Goal: Task Accomplishment & Management: Use online tool/utility

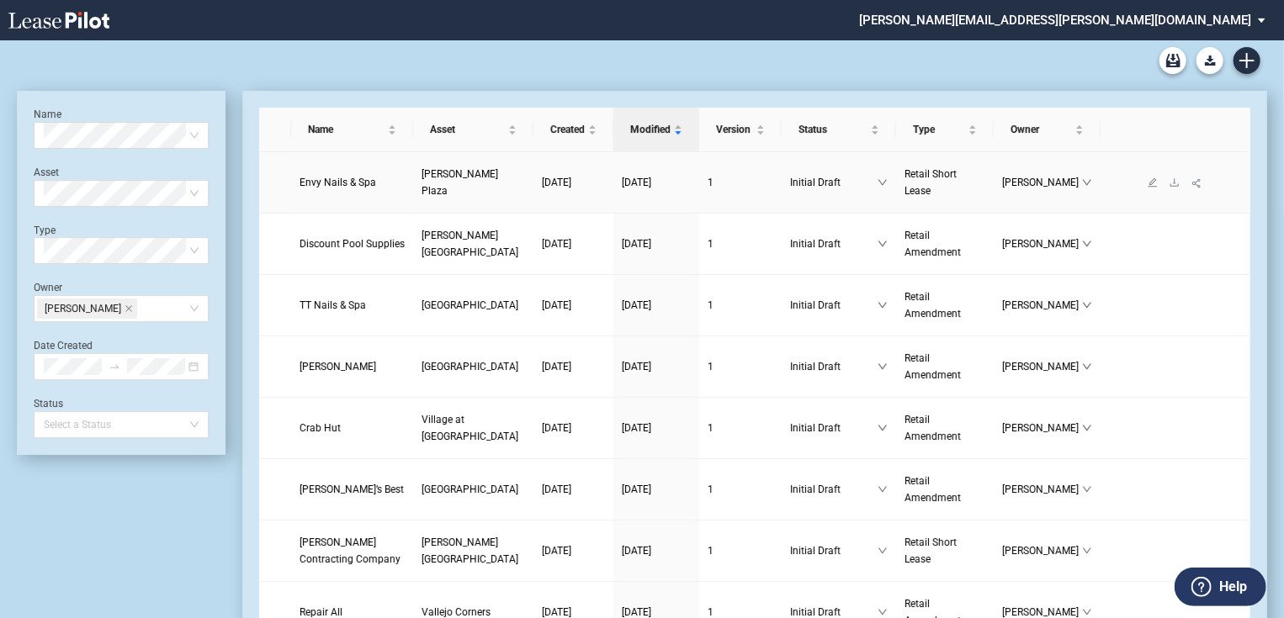
click at [310, 185] on span "Envy Nails & Spa" at bounding box center [338, 183] width 77 height 12
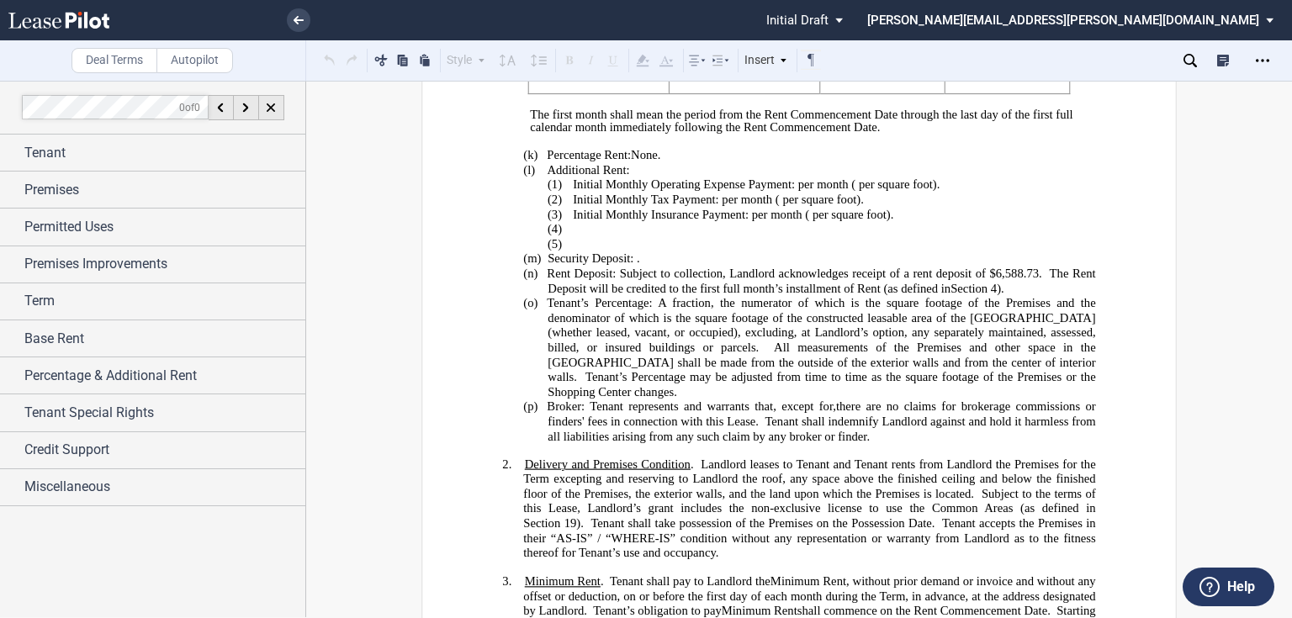
scroll to position [808, 0]
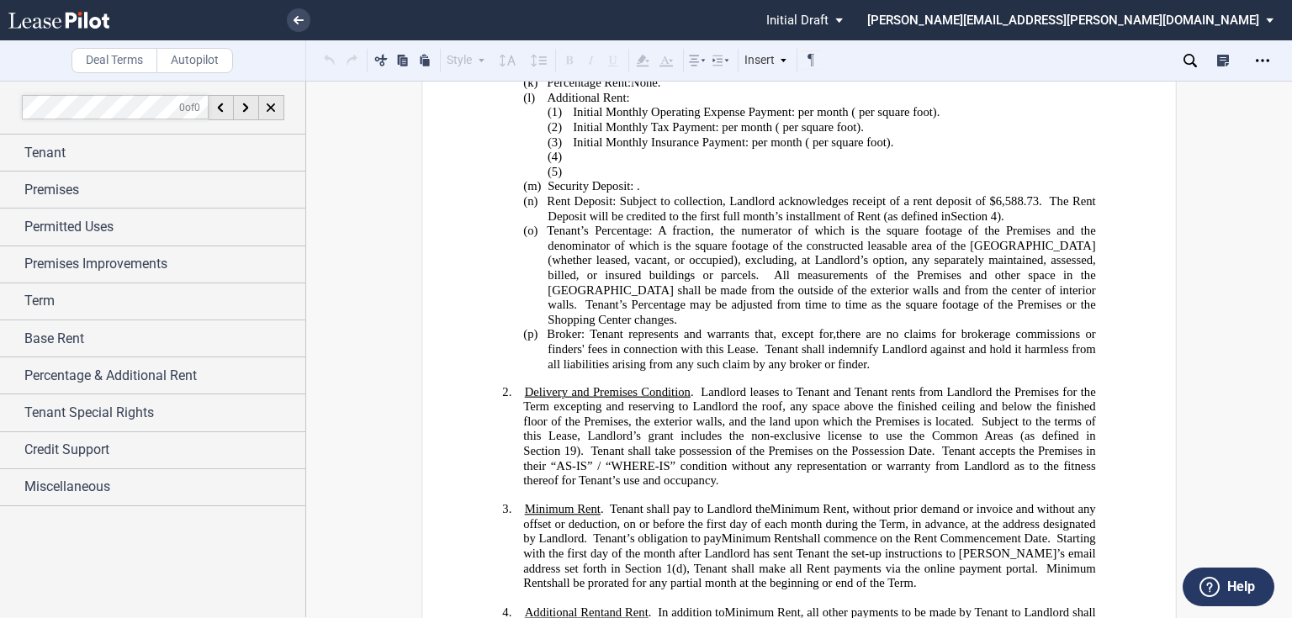
click at [990, 372] on p "﻿" at bounding box center [798, 378] width 593 height 13
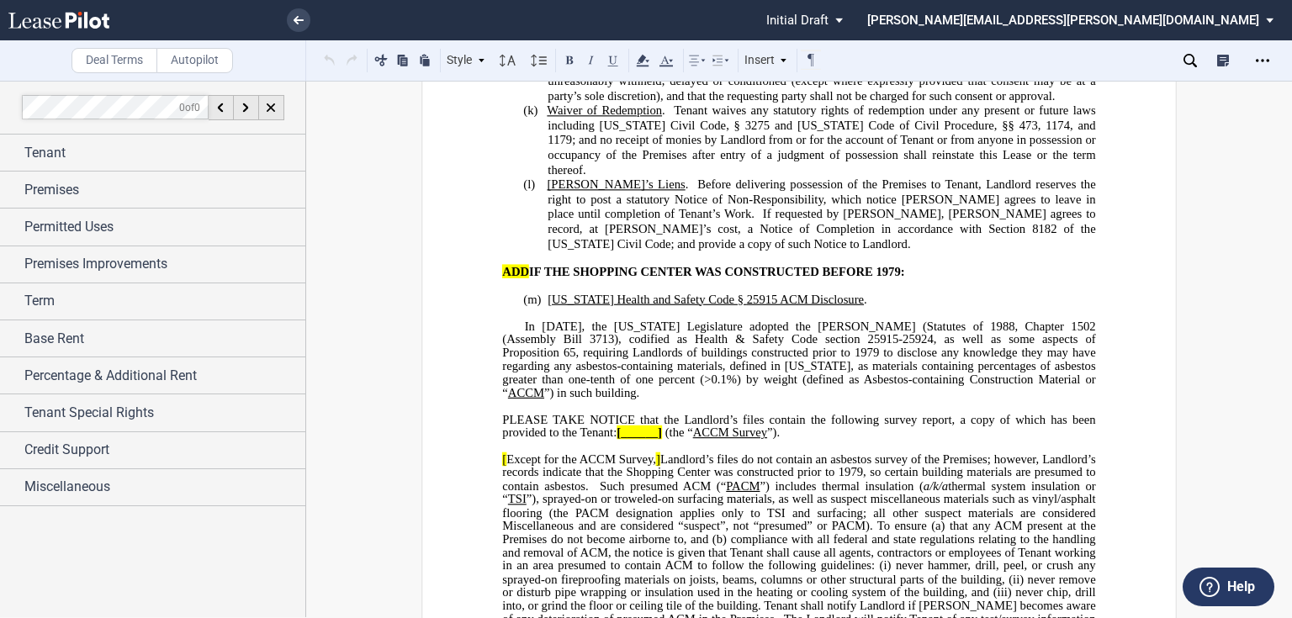
scroll to position [13856, 0]
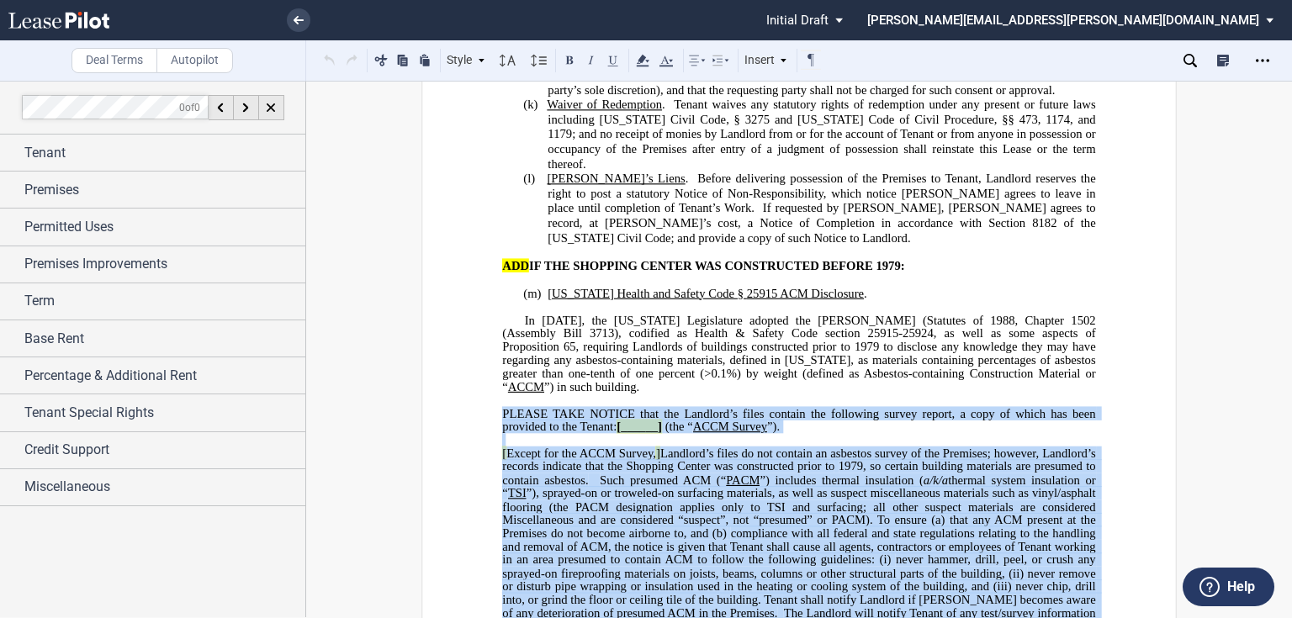
drag, startPoint x: 492, startPoint y: 310, endPoint x: 727, endPoint y: 524, distance: 318.0
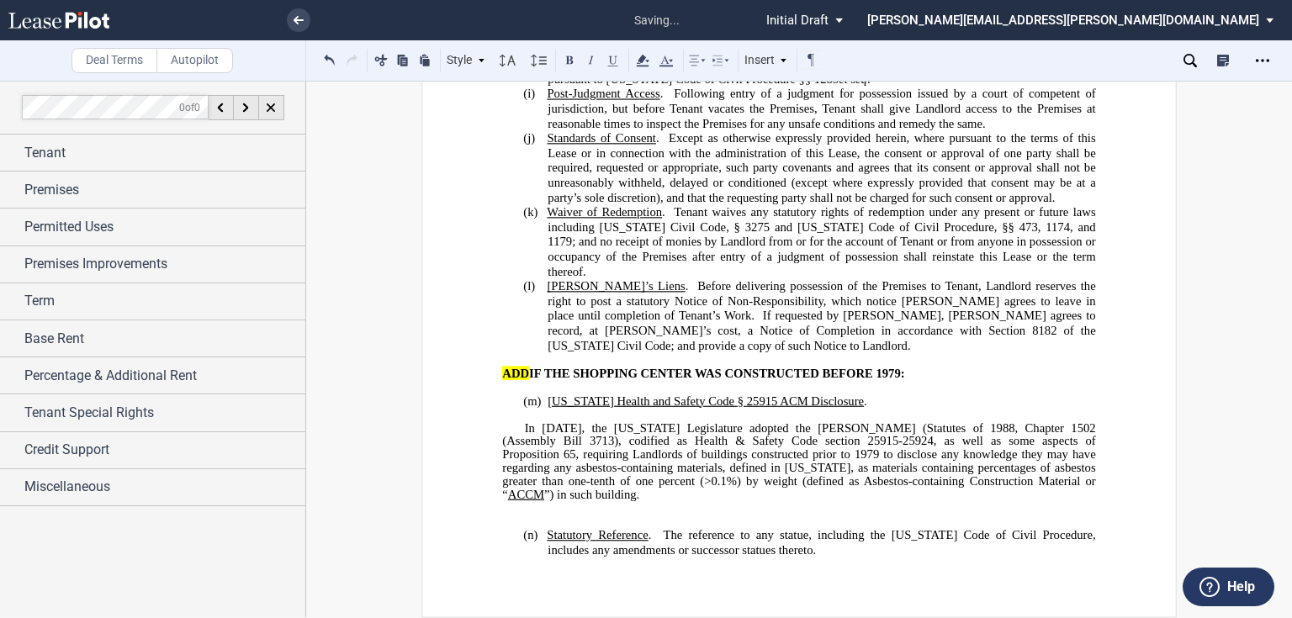
scroll to position [13645, 0]
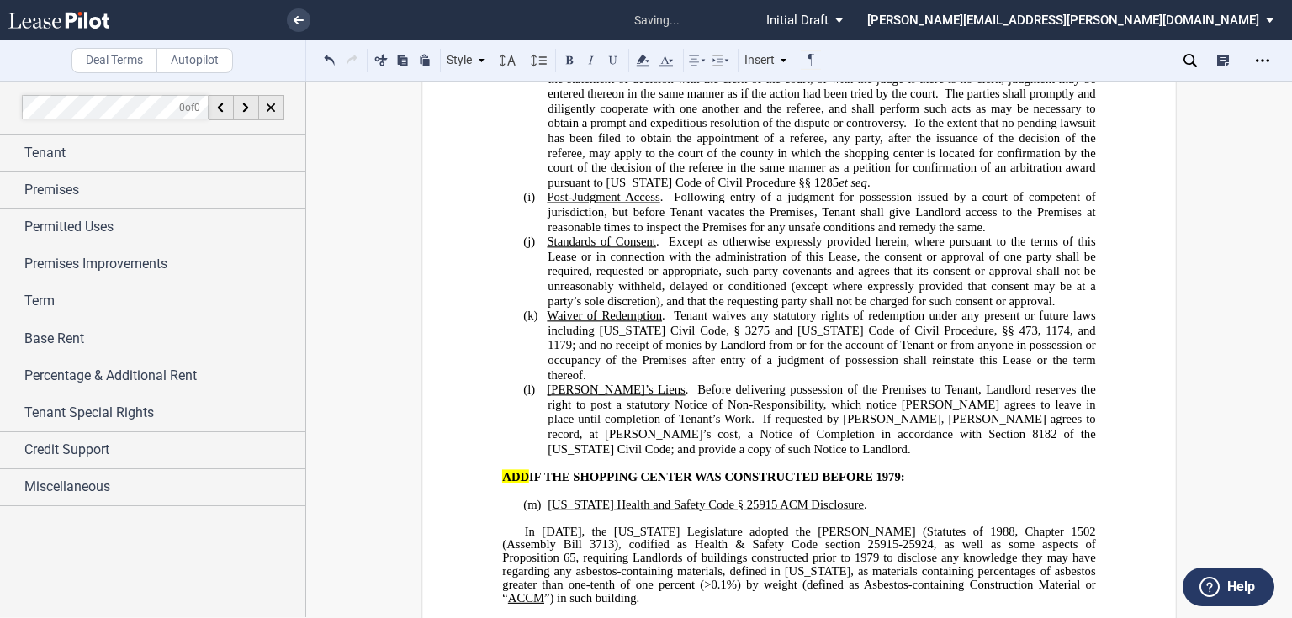
click at [517, 525] on p "In 1988, the California Legislature adopted the Connelly Bill (Statutes of 1988…" at bounding box center [798, 565] width 593 height 80
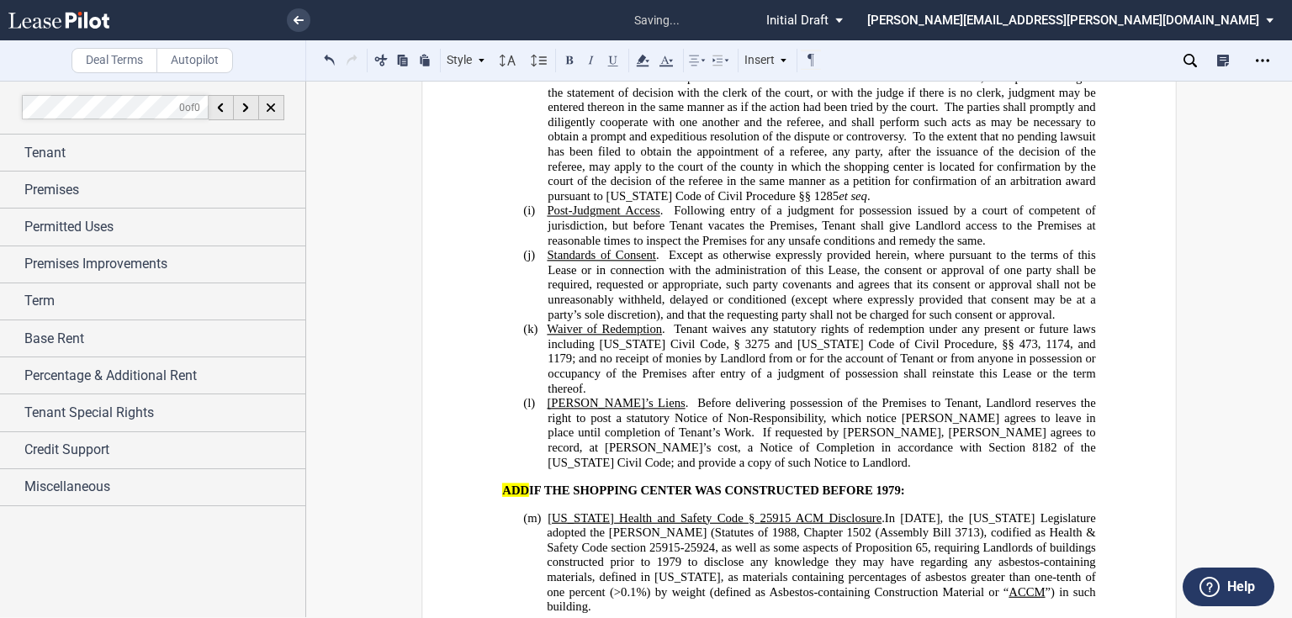
scroll to position [13638, 0]
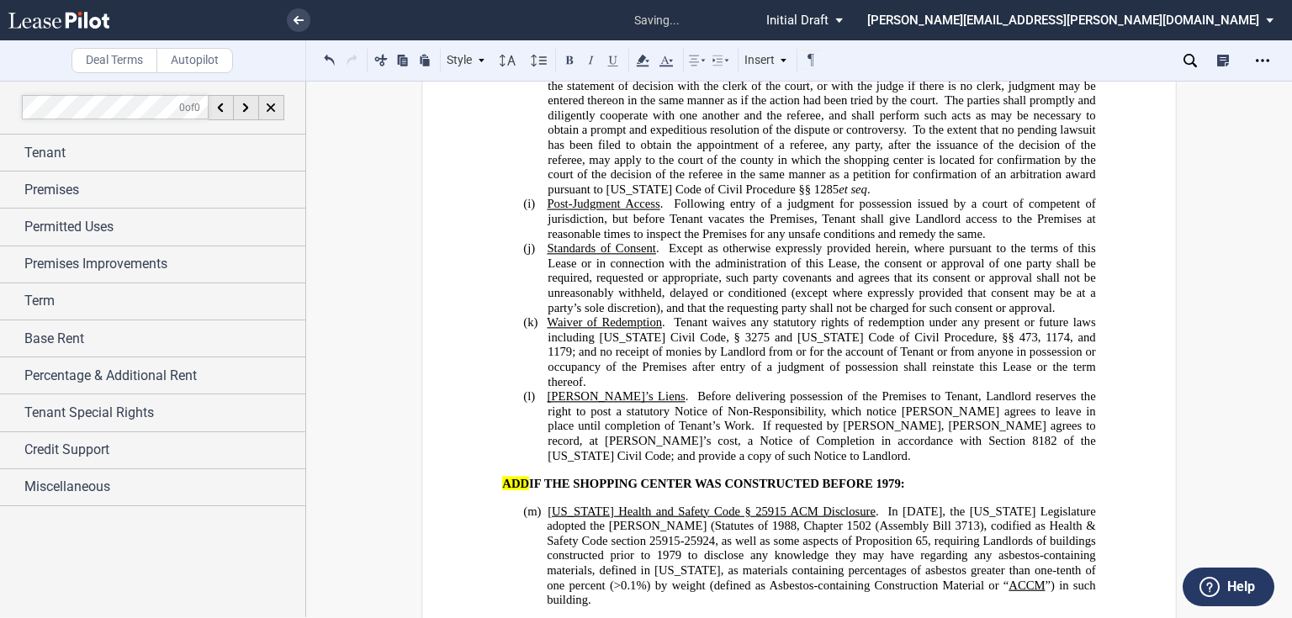
drag, startPoint x: 491, startPoint y: 391, endPoint x: 982, endPoint y: 400, distance: 490.6
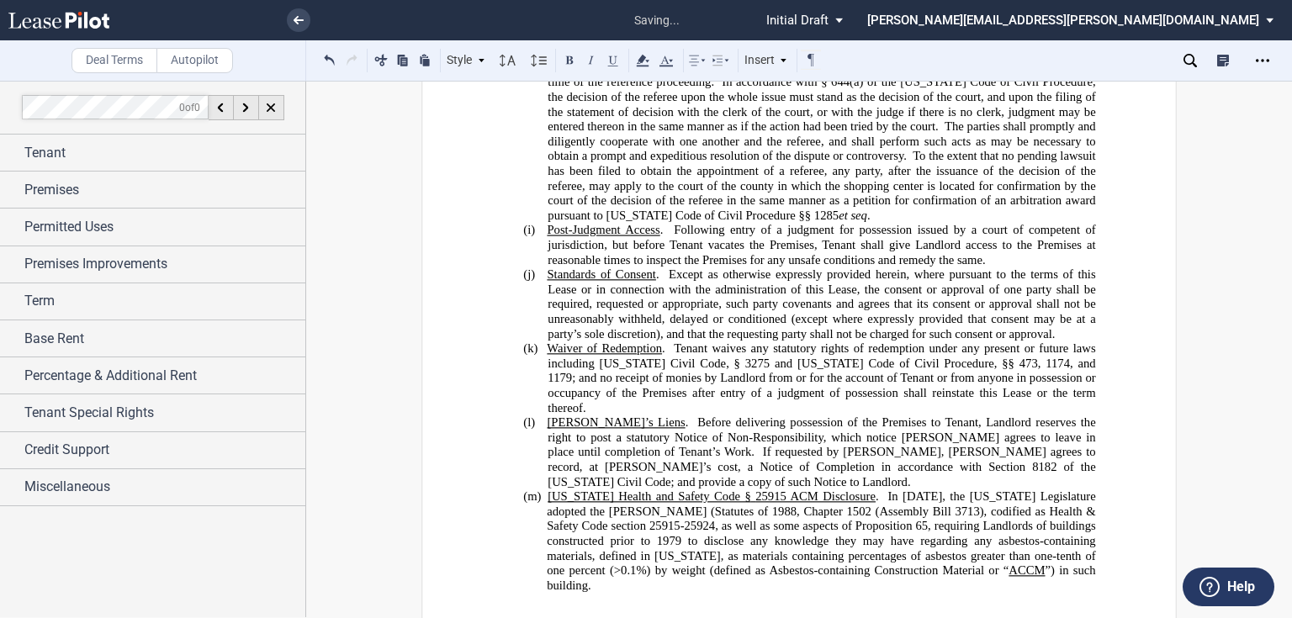
scroll to position [13598, 0]
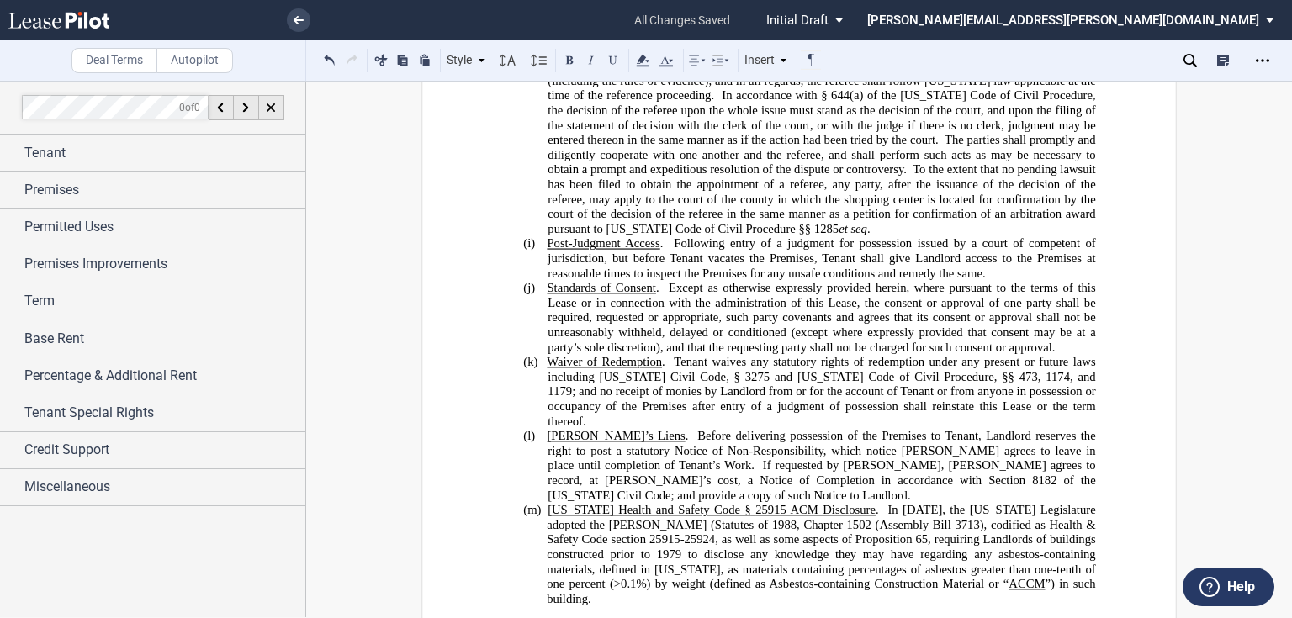
click at [590, 608] on p "﻿" at bounding box center [798, 614] width 593 height 13
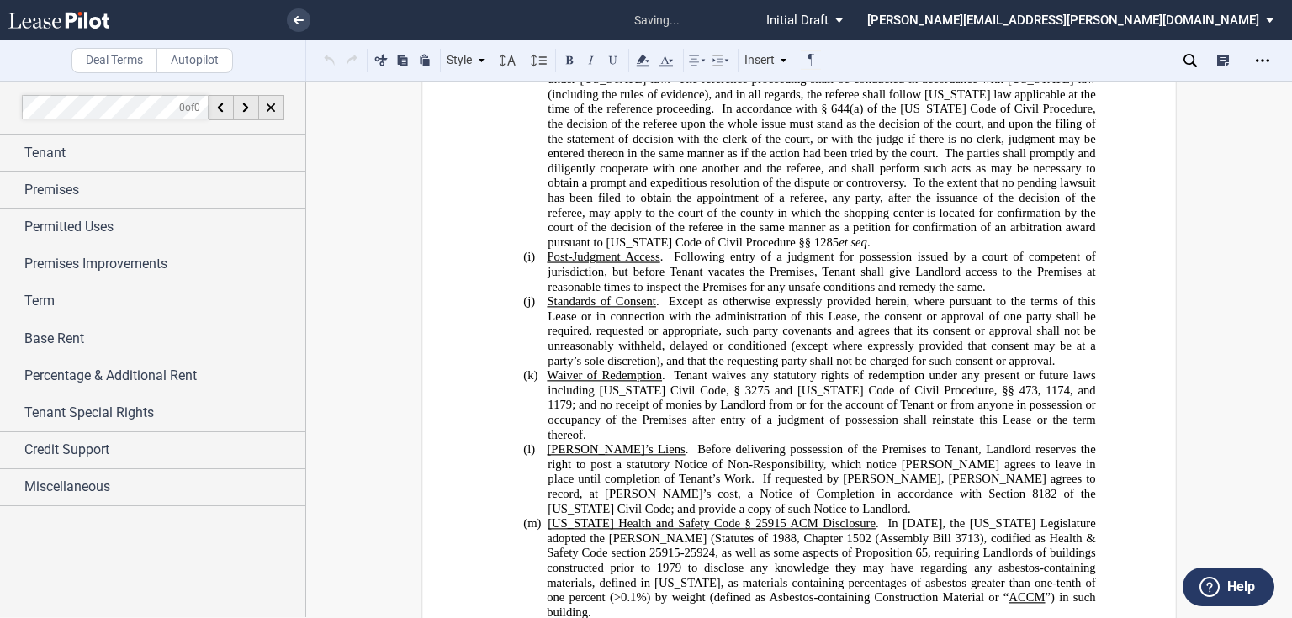
click at [573, 618] on p "﻿" at bounding box center [798, 627] width 593 height 13
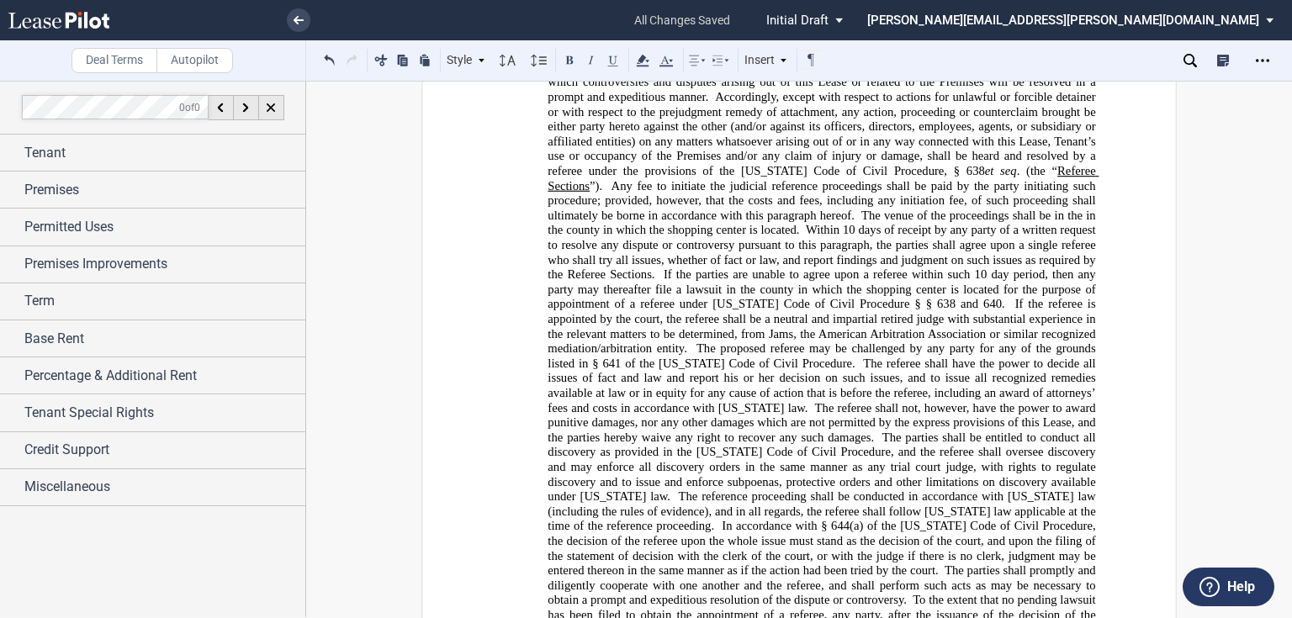
scroll to position [13571, 0]
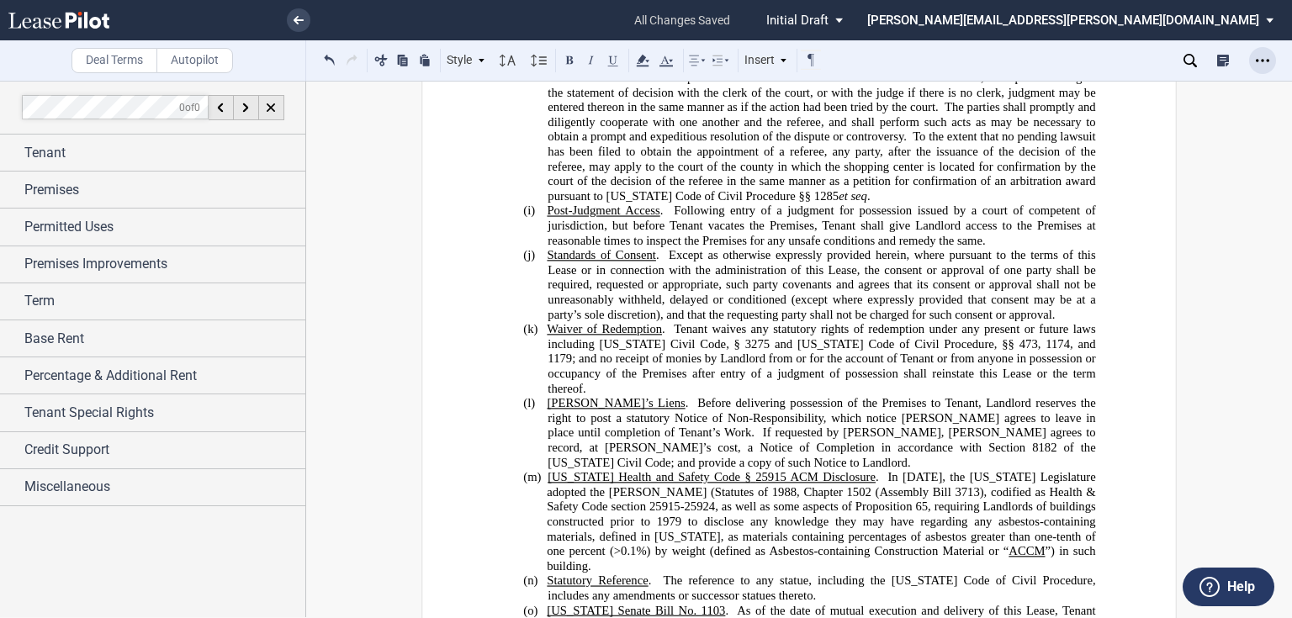
click at [1265, 60] on icon "Open Lease options menu" at bounding box center [1262, 60] width 13 height 13
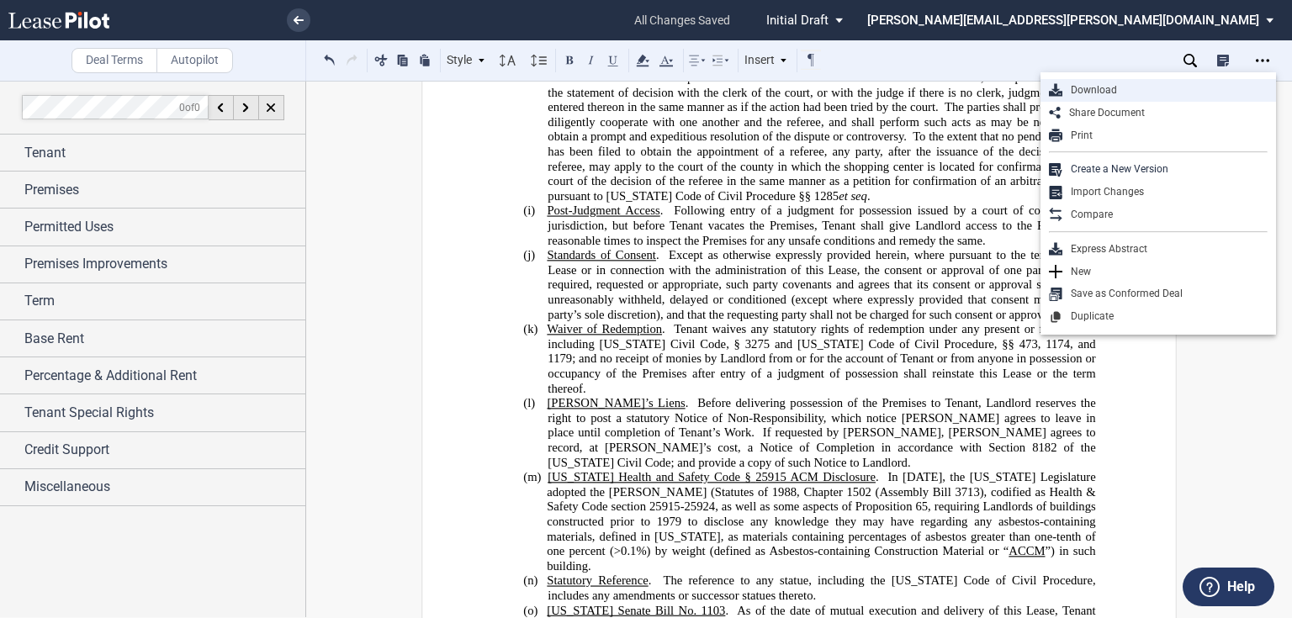
click at [1092, 94] on div "Download" at bounding box center [1165, 90] width 205 height 14
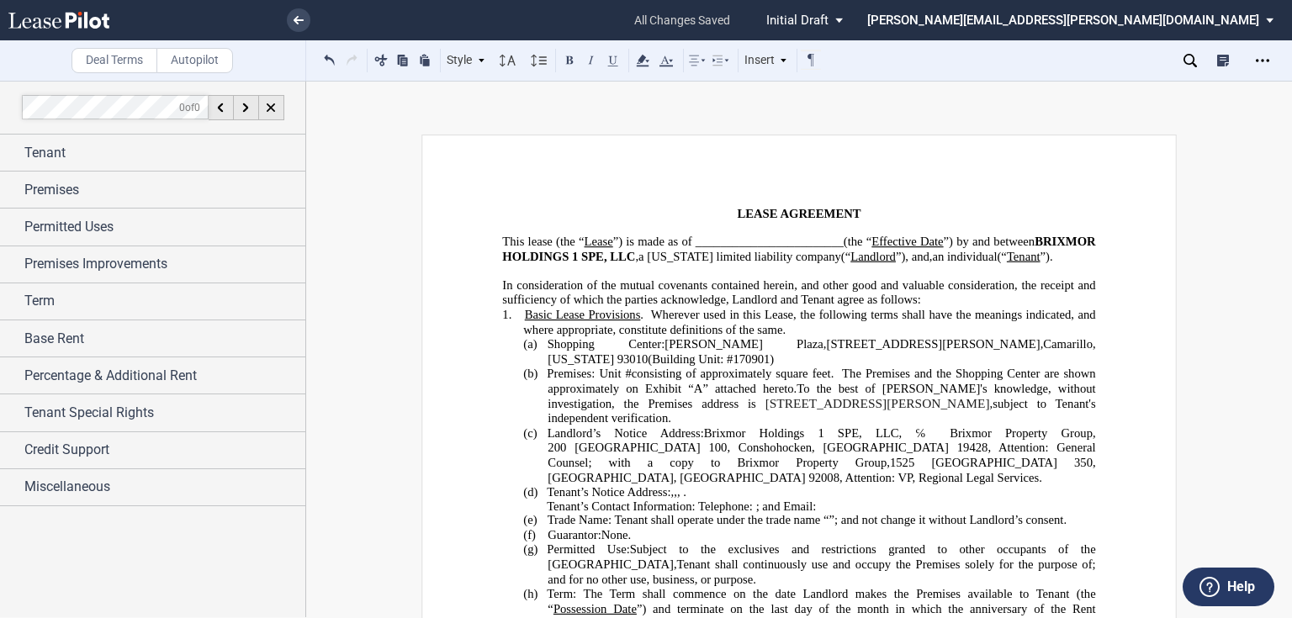
scroll to position [67, 0]
